Goal: Information Seeking & Learning: Learn about a topic

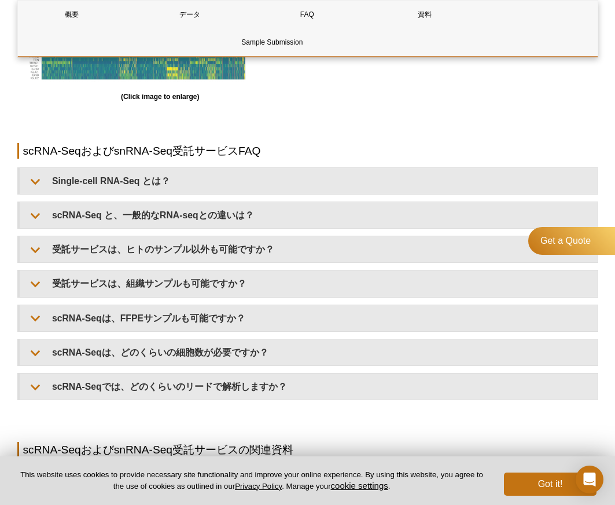
scroll to position [1328, 0]
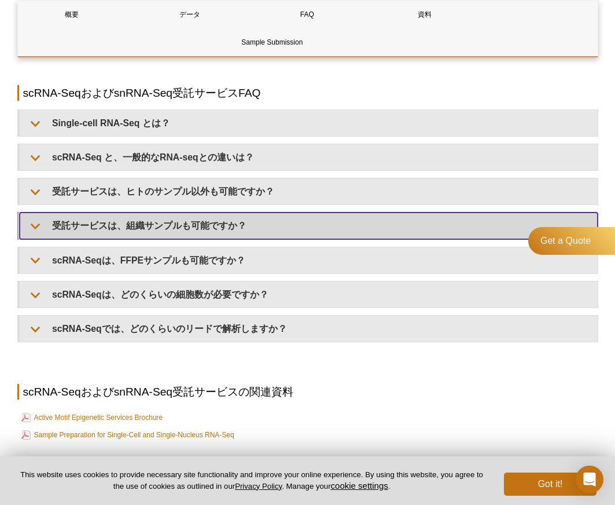
click at [179, 223] on summary "受託サービスは、組織サンプルも可能ですか？" at bounding box center [309, 225] width 578 height 26
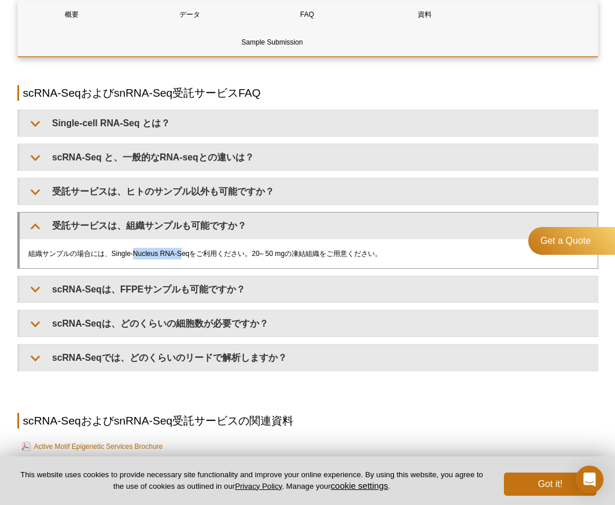
drag, startPoint x: 183, startPoint y: 256, endPoint x: 133, endPoint y: 256, distance: 50.4
click at [133, 256] on div "組織サンプルの場合には、Single-Nucleus RNA-Seqをご利用ください。20– 50 mgの凍結組織をご用意ください。" at bounding box center [309, 253] width 578 height 29
drag, startPoint x: 133, startPoint y: 256, endPoint x: 109, endPoint y: 251, distance: 24.4
click at [109, 251] on div "組織サンプルの場合には、Single-Nucleus RNA-Seqをご利用ください。20– 50 mgの凍結組織をご用意ください。" at bounding box center [309, 253] width 578 height 29
drag, startPoint x: 109, startPoint y: 251, endPoint x: 144, endPoint y: 253, distance: 35.4
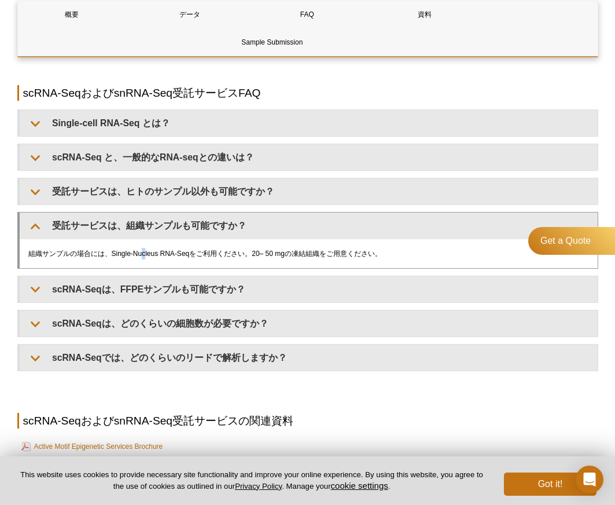
click at [144, 253] on div "組織サンプルの場合には、Single-Nucleus RNA-Seqをご利用ください。20– 50 mgの凍結組織をご用意ください。" at bounding box center [309, 253] width 578 height 29
drag, startPoint x: 144, startPoint y: 253, endPoint x: 169, endPoint y: 255, distance: 25.0
click at [169, 255] on div "組織サンプルの場合には、Single-Nucleus RNA-Seqをご利用ください。20– 50 mgの凍結組織をご用意ください。" at bounding box center [309, 253] width 578 height 29
drag, startPoint x: 180, startPoint y: 253, endPoint x: 219, endPoint y: 255, distance: 39.4
click at [219, 255] on div "組織サンプルの場合には、Single-Nucleus RNA-Seqをご利用ください。20– 50 mgの凍結組織をご用意ください。" at bounding box center [309, 253] width 578 height 29
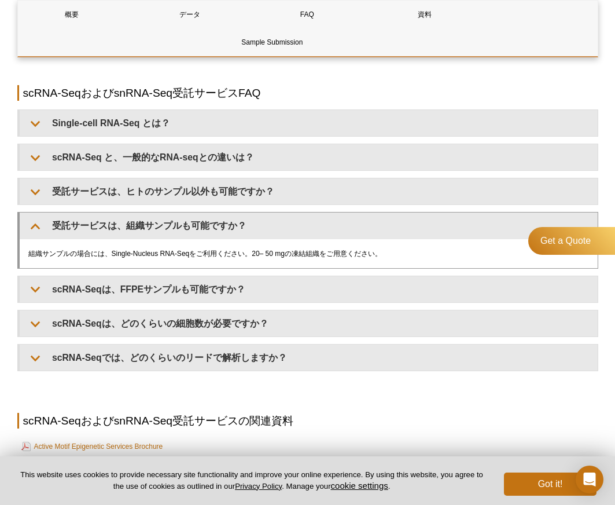
drag, startPoint x: 219, startPoint y: 255, endPoint x: 230, endPoint y: 254, distance: 10.5
click at [230, 254] on div "組織サンプルの場合には、Single-Nucleus RNA-Seqをご利用ください。20– 50 mgの凍結組織をご用意ください。" at bounding box center [309, 253] width 578 height 29
drag, startPoint x: 294, startPoint y: 255, endPoint x: 267, endPoint y: 255, distance: 26.6
click at [267, 255] on div "組織サンプルの場合には、Single-Nucleus RNA-Seqをご利用ください。20– 50 mgの凍結組織をご用意ください。" at bounding box center [309, 253] width 578 height 29
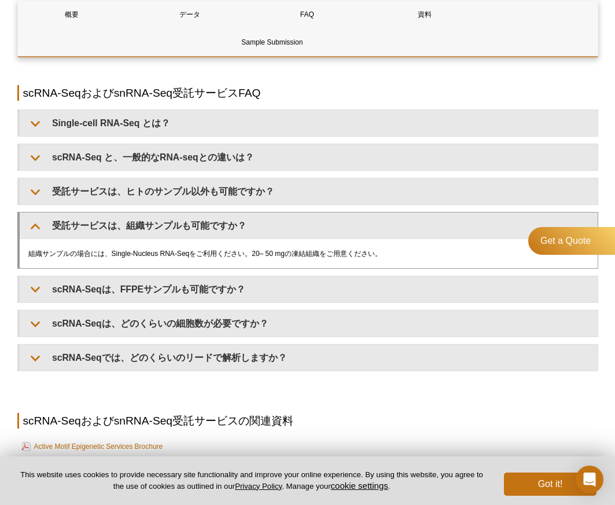
scroll to position [1386, 0]
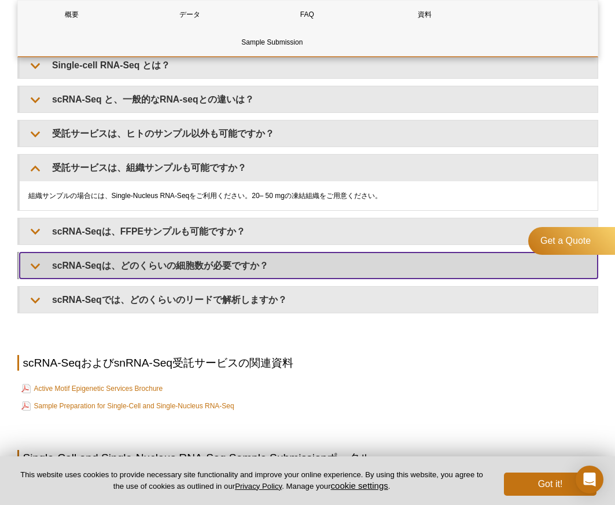
click at [212, 266] on summary "scRNA-Seqは、どのくらいの細胞数が必要ですか？" at bounding box center [309, 265] width 578 height 26
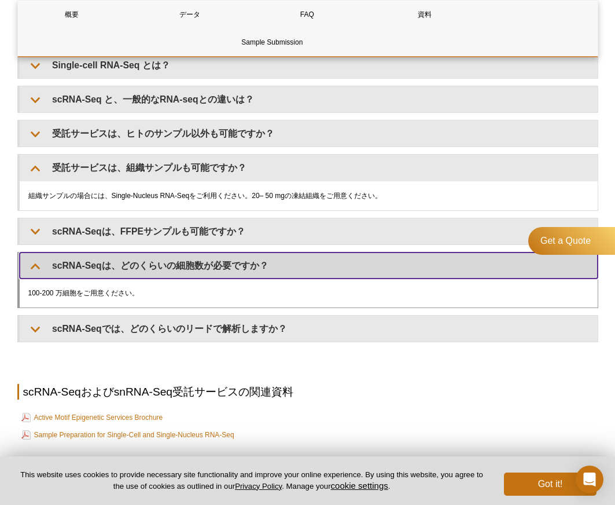
click at [212, 265] on summary "scRNA-Seqは、どのくらいの細胞数が必要ですか？" at bounding box center [309, 265] width 578 height 26
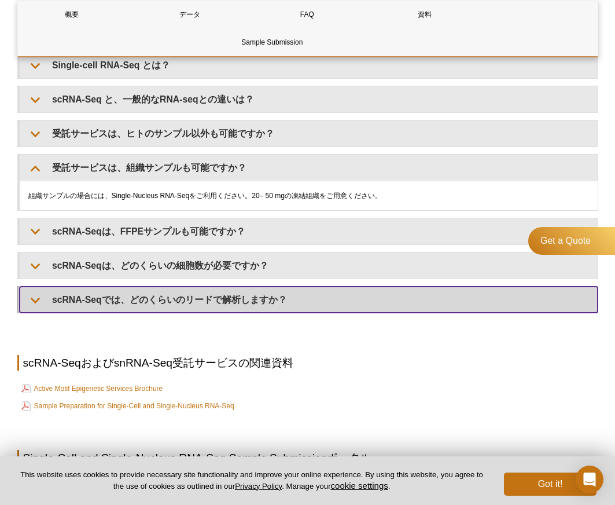
click at [154, 302] on summary "scRNA-Seqでは、どのくらいのリードで解析しますか？" at bounding box center [309, 300] width 578 height 26
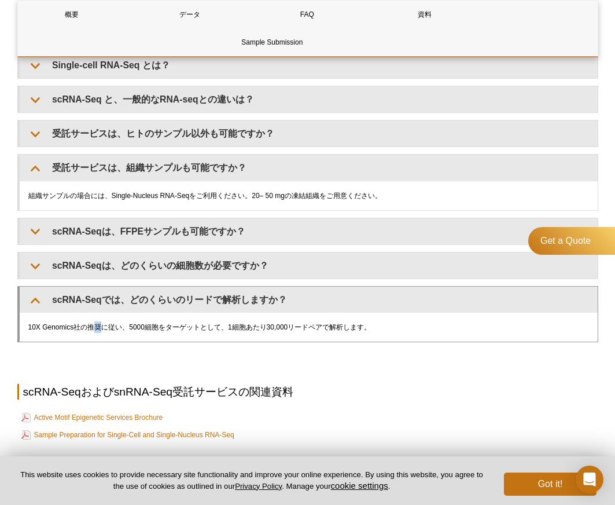
drag, startPoint x: 102, startPoint y: 329, endPoint x: 96, endPoint y: 330, distance: 7.0
click at [96, 330] on div "10X Genomics社の推奨に従い、5000細胞をターゲットとして、1細胞あたり30,000リードペアで解析します。" at bounding box center [309, 327] width 578 height 29
drag, startPoint x: 96, startPoint y: 330, endPoint x: 145, endPoint y: 327, distance: 49.9
click at [145, 327] on div "10X Genomics社の推奨に従い、5000細胞をターゲットとして、1細胞あたり30,000リードペアで解析します。" at bounding box center [309, 327] width 578 height 29
click at [141, 353] on p at bounding box center [307, 355] width 581 height 12
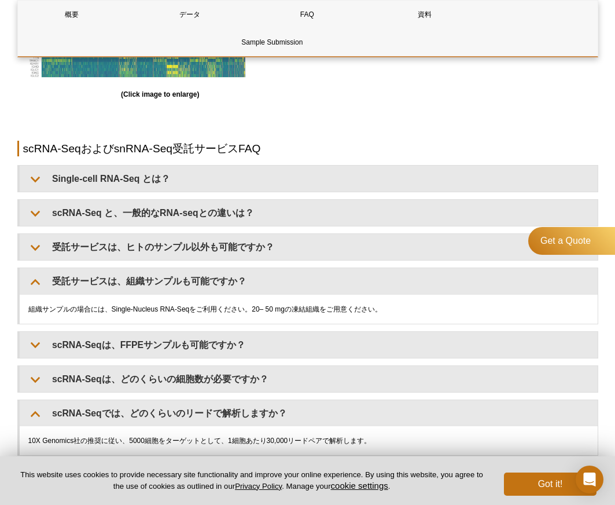
scroll to position [1215, 0]
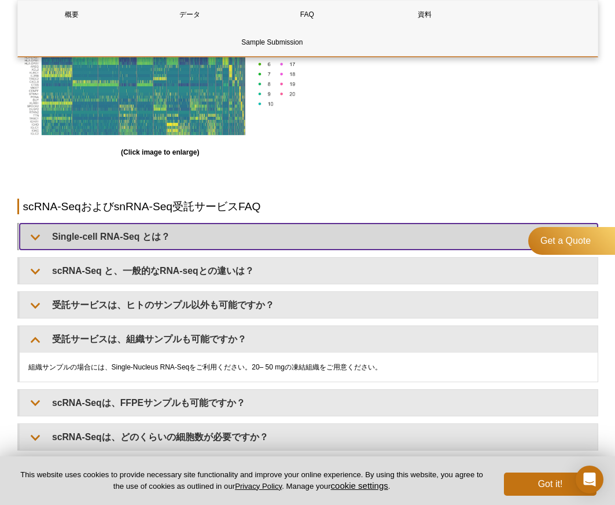
click at [132, 243] on summary "Single-cell RNA-Seq とは？" at bounding box center [309, 236] width 578 height 26
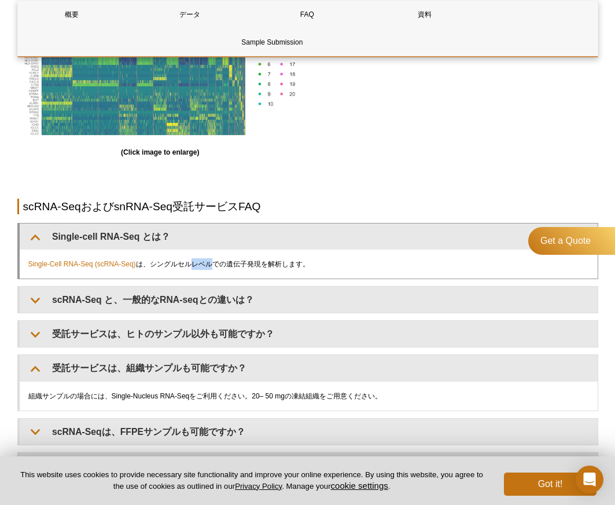
drag, startPoint x: 205, startPoint y: 267, endPoint x: 183, endPoint y: 267, distance: 22.0
click at [183, 267] on div "Single-Cell RNA-Seq (scRNA-Seq) は、シングルセルレベルでの遺伝子発現を解析します。" at bounding box center [309, 264] width 578 height 29
drag, startPoint x: 228, startPoint y: 265, endPoint x: 195, endPoint y: 266, distance: 33.0
click at [195, 266] on div "Single-Cell RNA-Seq (scRNA-Seq) は、シングルセルレベルでの遺伝子発現を解析します。" at bounding box center [309, 264] width 578 height 29
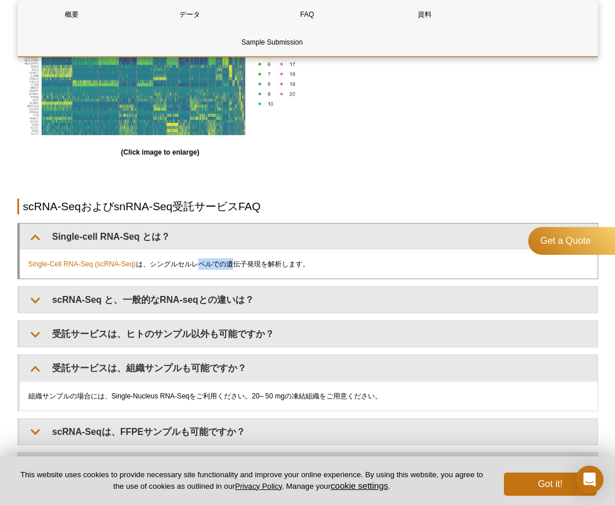
click at [195, 266] on div "Single-Cell RNA-Seq (scRNA-Seq) は、シングルセルレベルでの遺伝子発現を解析します。" at bounding box center [309, 264] width 578 height 29
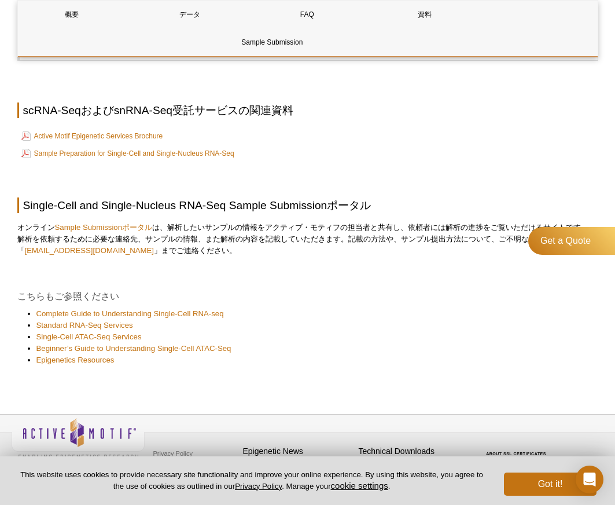
scroll to position [1707, 0]
